Goal: Task Accomplishment & Management: Use online tool/utility

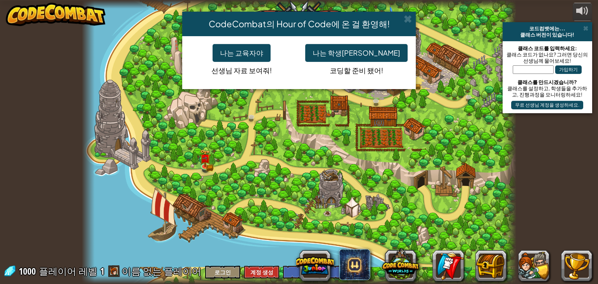
select select "ko"
click at [349, 59] on button "나는 학생[PERSON_NAME]" at bounding box center [356, 53] width 102 height 18
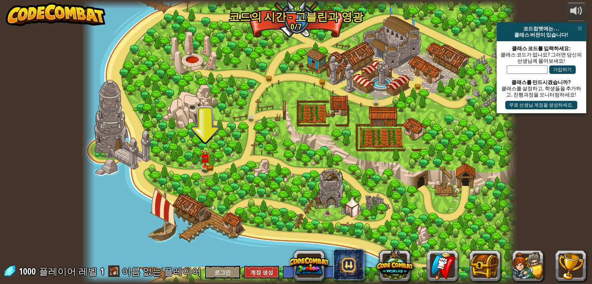
drag, startPoint x: 220, startPoint y: 163, endPoint x: 212, endPoint y: 163, distance: 7.8
click at [218, 163] on div at bounding box center [299, 142] width 435 height 284
click at [207, 165] on img at bounding box center [205, 154] width 11 height 24
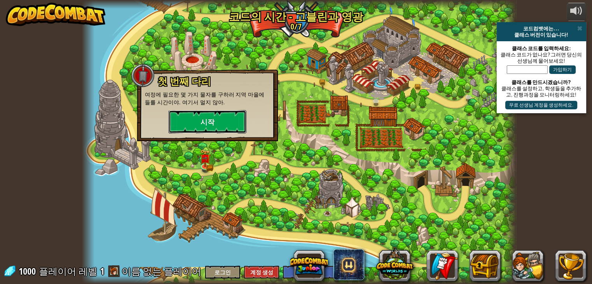
click at [224, 128] on button "시작" at bounding box center [207, 121] width 78 height 23
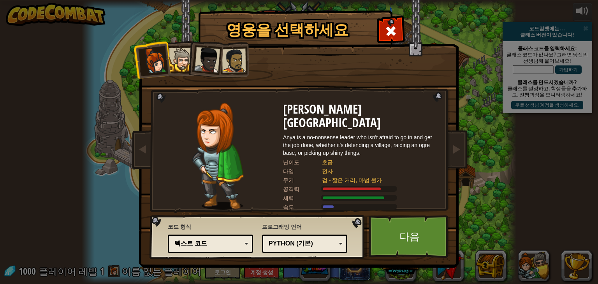
click at [291, 242] on div "Python (기본)" at bounding box center [301, 243] width 67 height 9
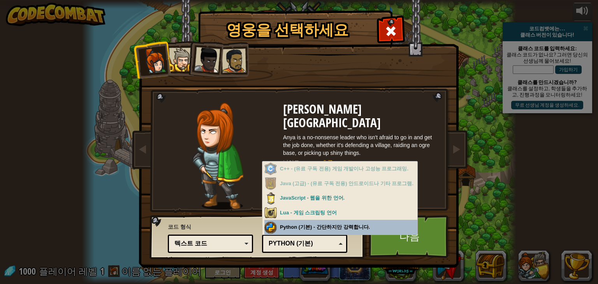
click at [309, 240] on div "Python (기본)" at bounding box center [301, 243] width 67 height 9
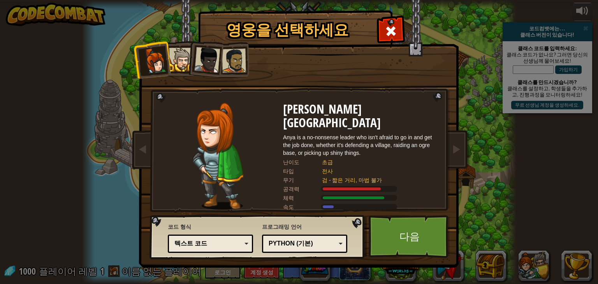
click at [225, 247] on div "텍스트 코드" at bounding box center [207, 243] width 67 height 9
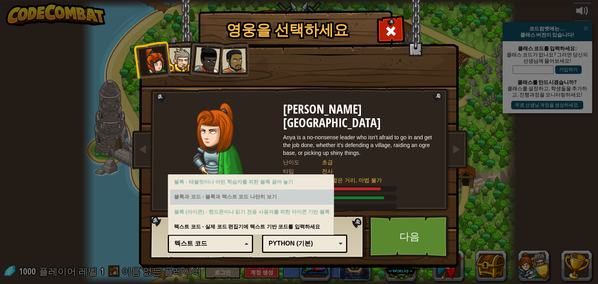
click at [281, 200] on div "블록과 코드 - 블록과 텍스트 코드 나란히 보기" at bounding box center [251, 196] width 163 height 15
click at [252, 194] on div "블록과 코드 - 블록과 텍스트 코드 나란히 보기" at bounding box center [251, 196] width 163 height 15
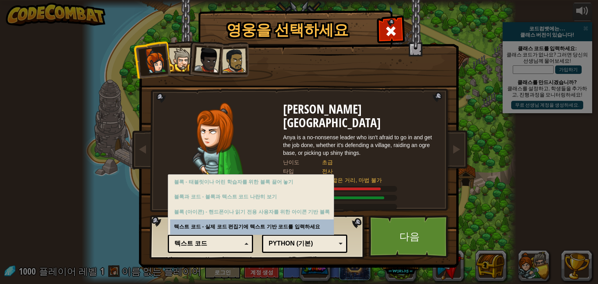
click at [246, 225] on div "코드 형식 텍스트 코드 블록과 코드 블록 블록 (아이콘) 텍스트 코드 블록 - 태블릿이나 어린 학습자를 위한 블록 끌어 놓기 블록과 코드 - …" at bounding box center [210, 237] width 85 height 32
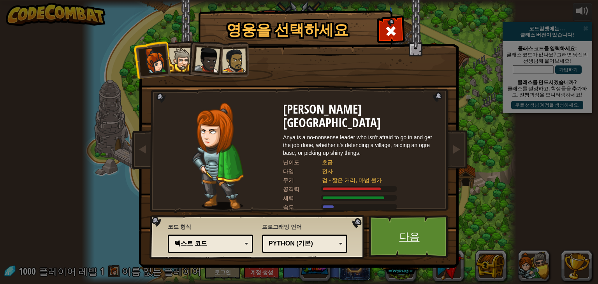
click at [408, 232] on link "다음" at bounding box center [408, 236] width 81 height 43
